Goal: Task Accomplishment & Management: Complete application form

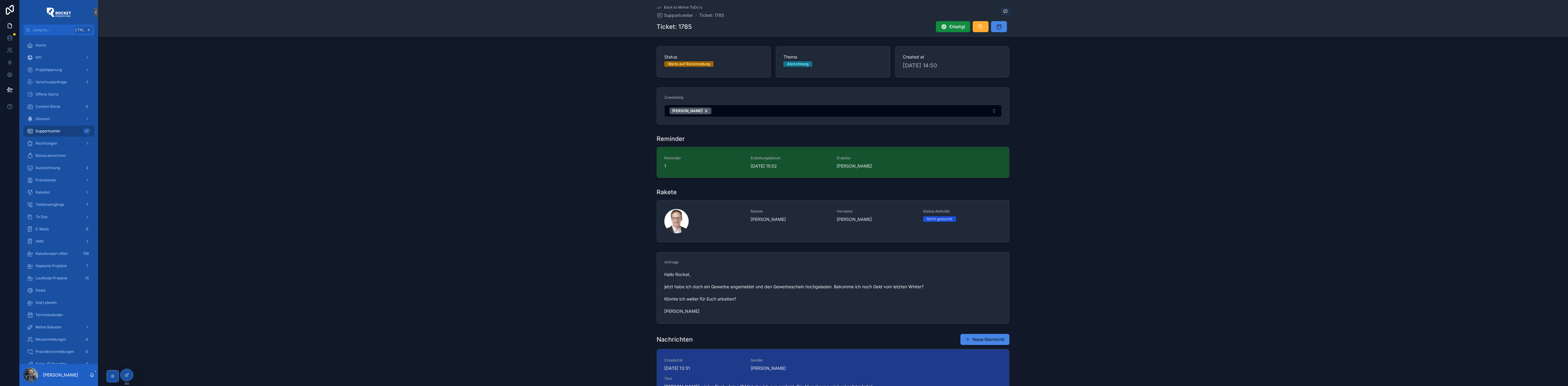
click at [576, 199] on div "Rakete Rakete [PERSON_NAME] Vorname [PERSON_NAME] Status Aktivität Nicht gestar…" at bounding box center [833, 215] width 1470 height 60
click at [60, 218] on div "To Dos" at bounding box center [58, 217] width 64 height 10
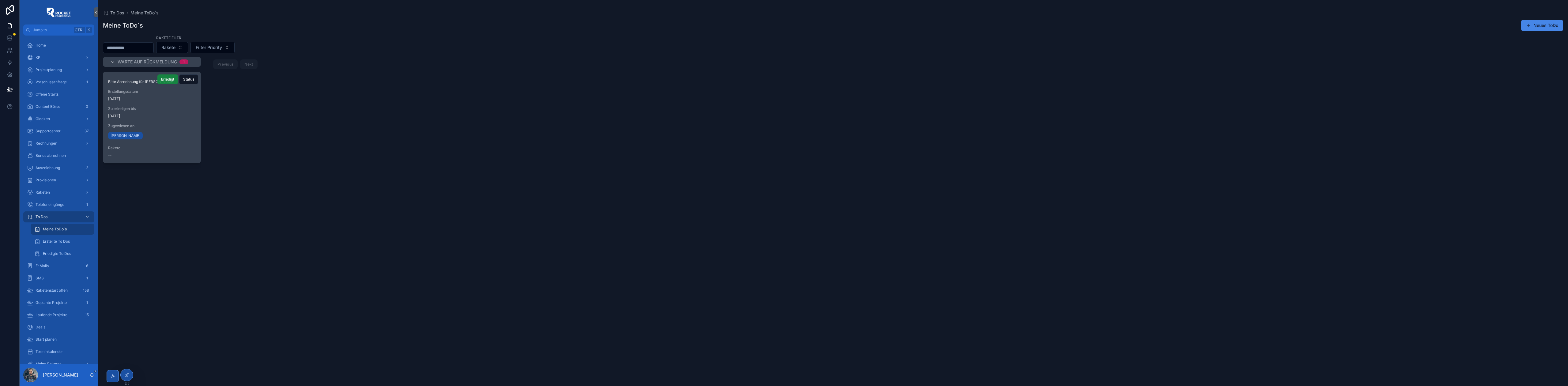
click at [166, 76] on button "Erledigt" at bounding box center [168, 79] width 21 height 10
click at [54, 280] on div "Geld" at bounding box center [58, 284] width 64 height 10
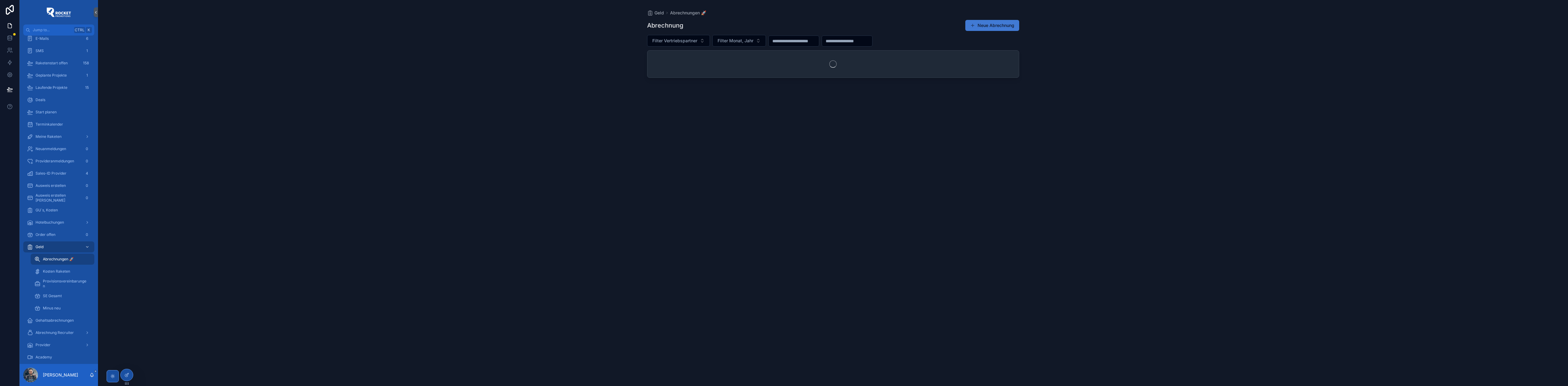
click at [992, 25] on button "Neue Abrechnung" at bounding box center [992, 26] width 54 height 11
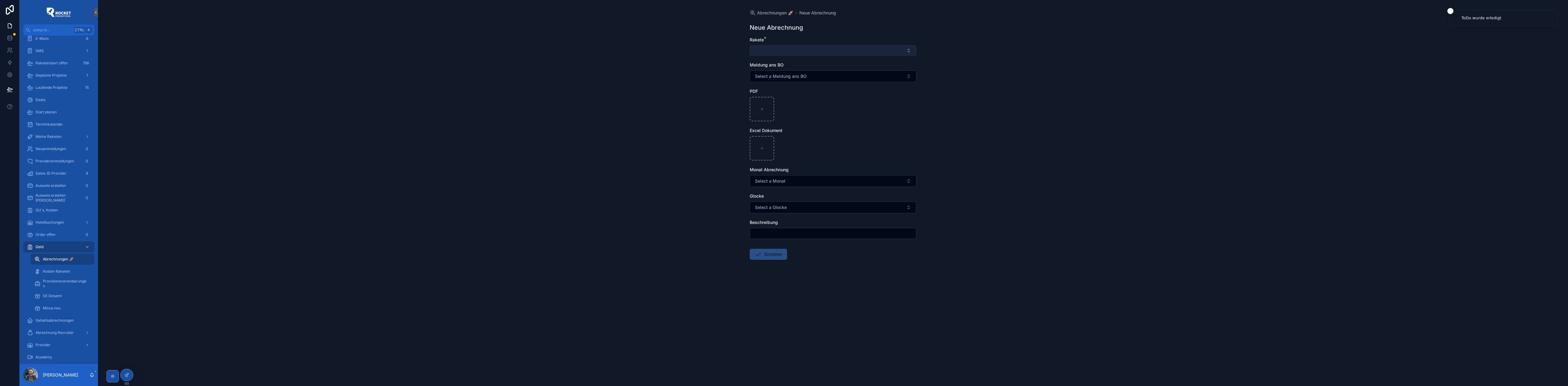
click at [801, 51] on button "Select Button" at bounding box center [833, 50] width 167 height 10
type input "*********"
click at [778, 79] on div "[PERSON_NAME]" at bounding box center [833, 75] width 164 height 10
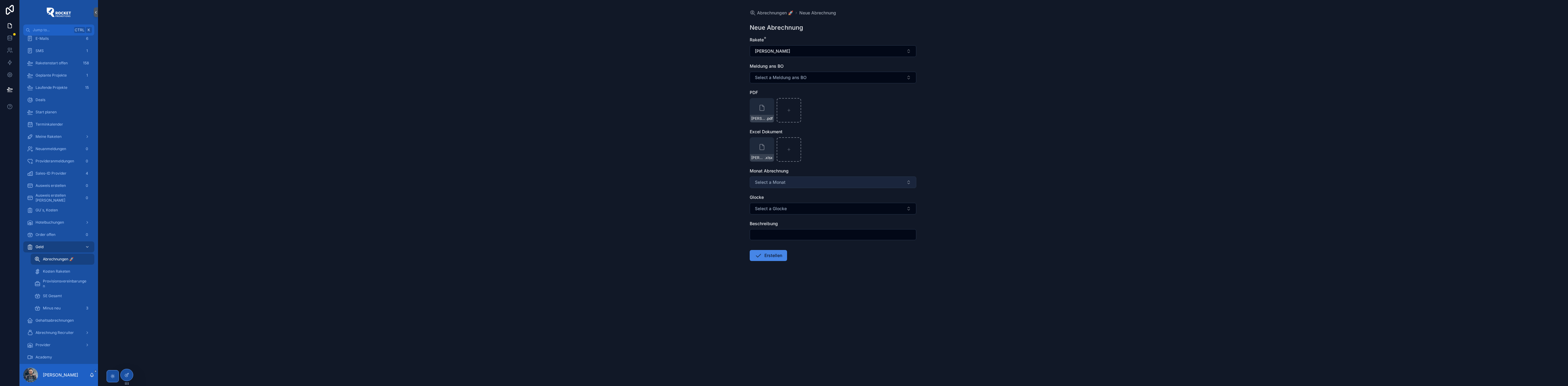
click at [781, 177] on button "Select a Monat" at bounding box center [833, 182] width 167 height 12
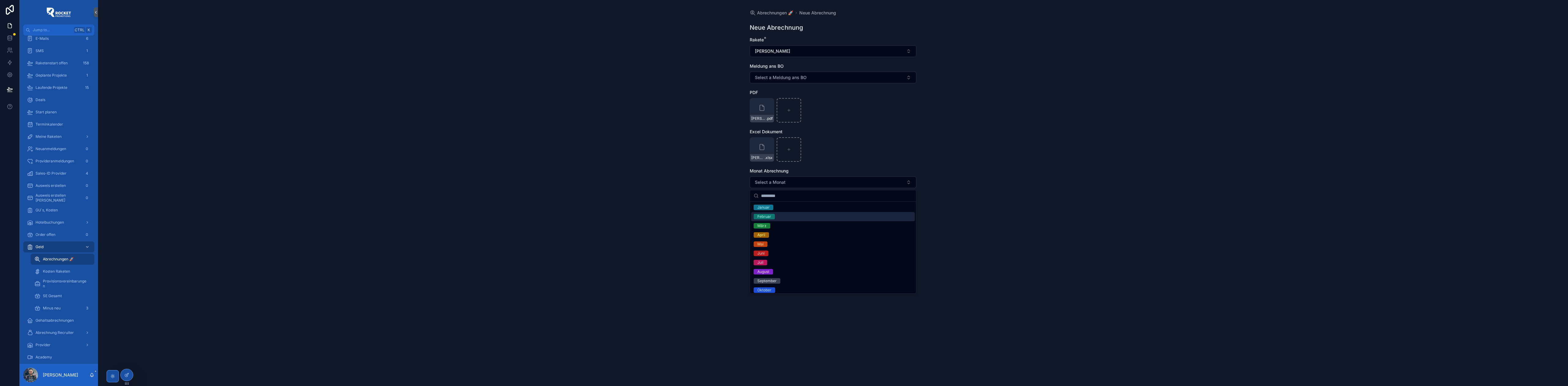
click at [775, 216] on div "Februar" at bounding box center [833, 216] width 164 height 9
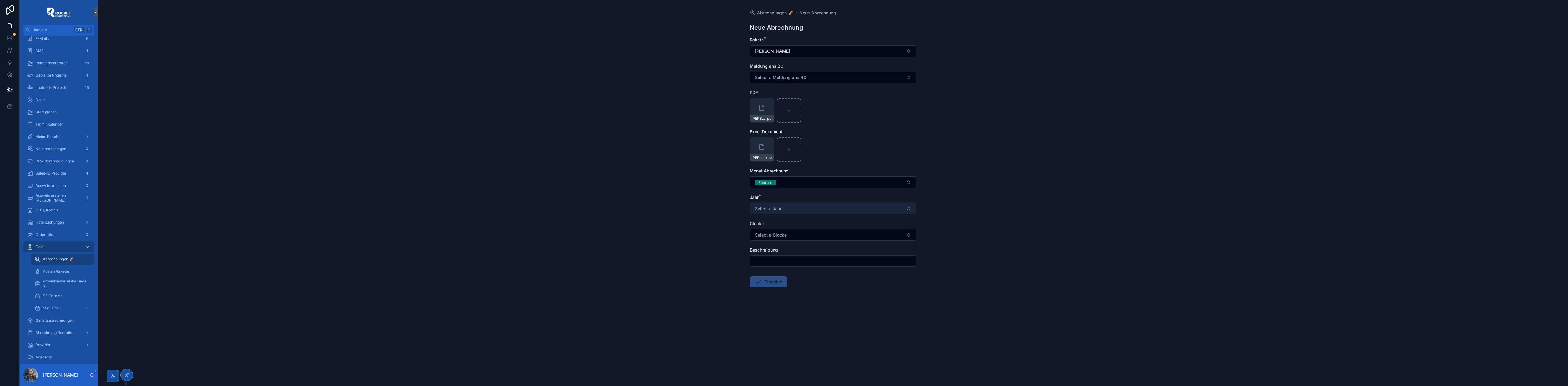
click at [772, 207] on span "Select a Jahr" at bounding box center [768, 209] width 27 height 6
click at [771, 249] on div "2025" at bounding box center [833, 252] width 164 height 9
click at [770, 260] on input "scrollable content" at bounding box center [833, 261] width 166 height 9
click at [757, 282] on icon "scrollable content" at bounding box center [758, 282] width 7 height 7
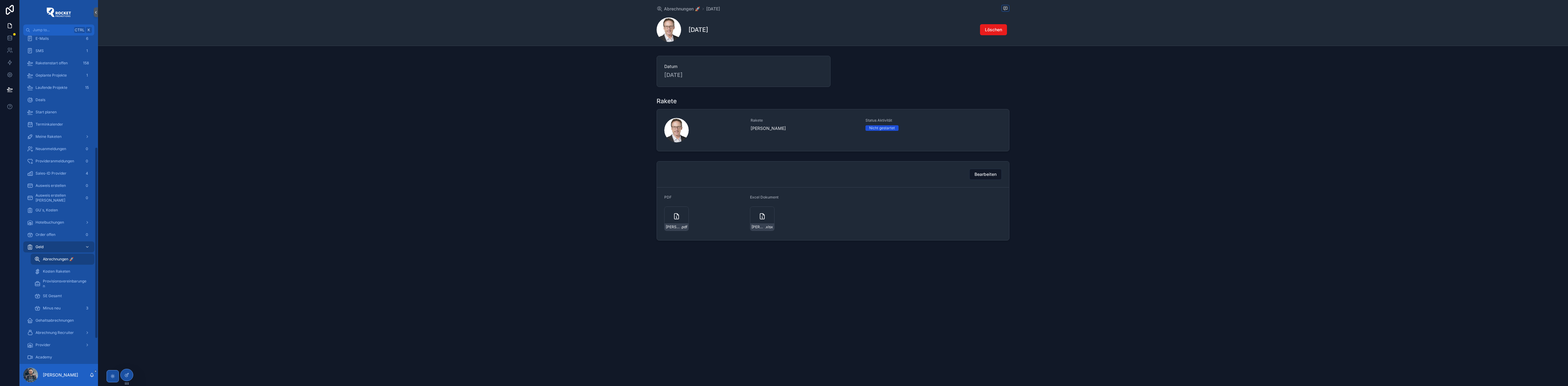
click at [556, 158] on div "Datum [DATE] Rakete Rakete [PERSON_NAME] Status Aktivität Nicht gestartet Bearb…" at bounding box center [833, 148] width 1470 height 189
